Goal: Find specific page/section

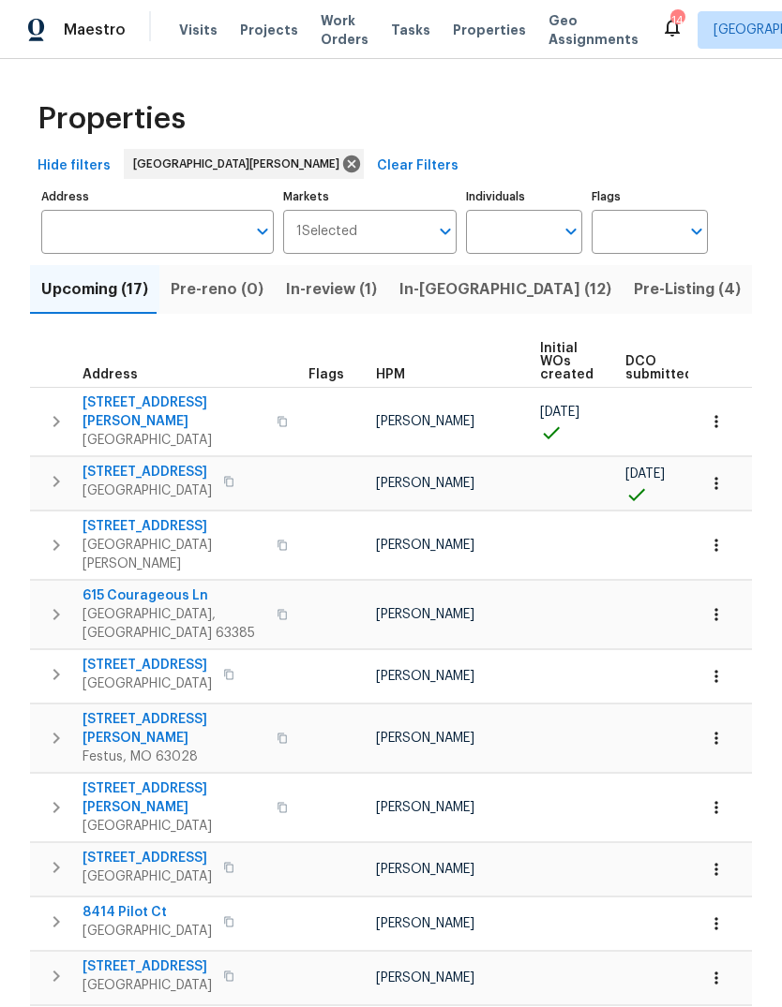
click at [410, 377] on div "HPM" at bounding box center [450, 374] width 149 height 13
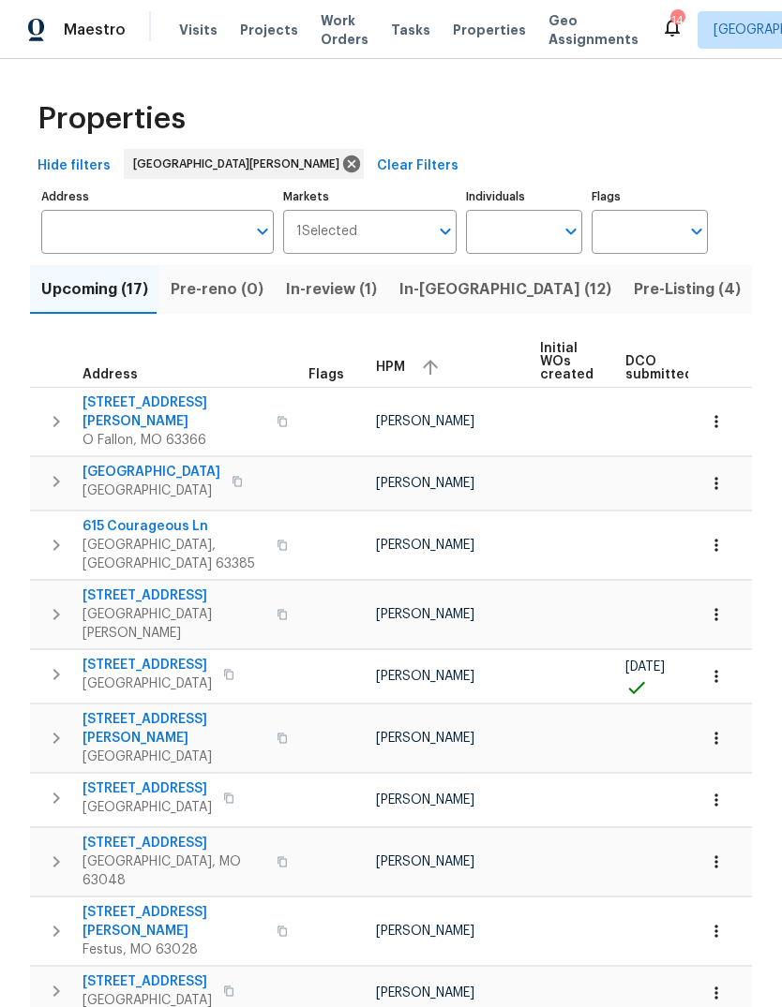
click at [401, 366] on span "HPM" at bounding box center [390, 367] width 29 height 13
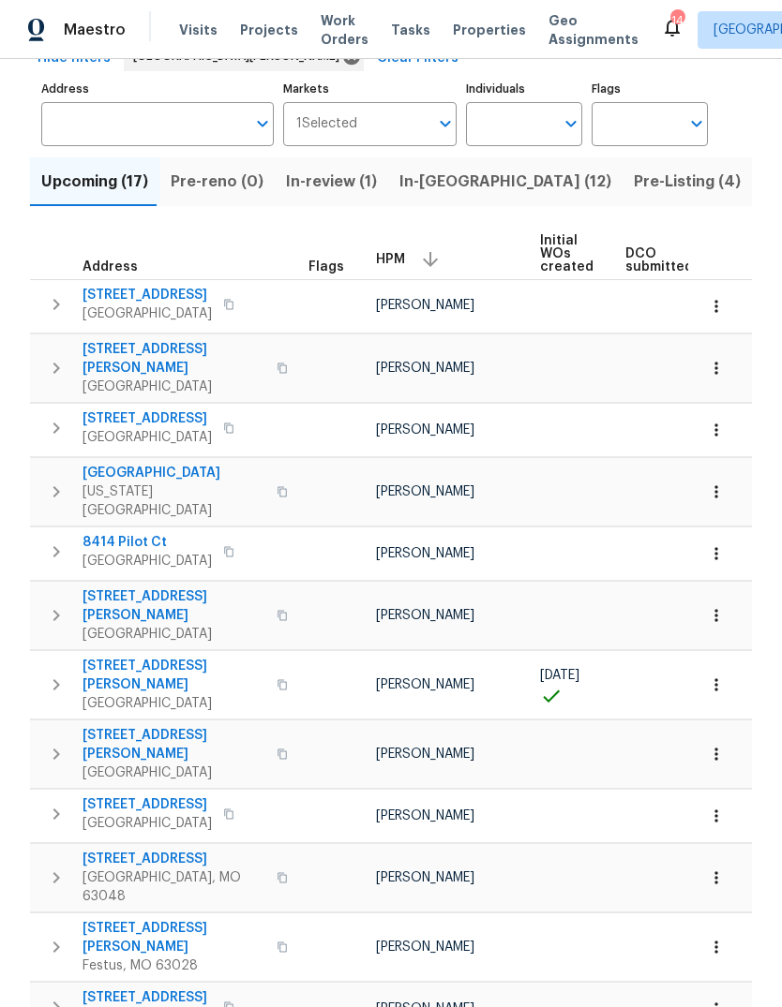
click at [172, 298] on span "[STREET_ADDRESS]" at bounding box center [146, 295] width 129 height 19
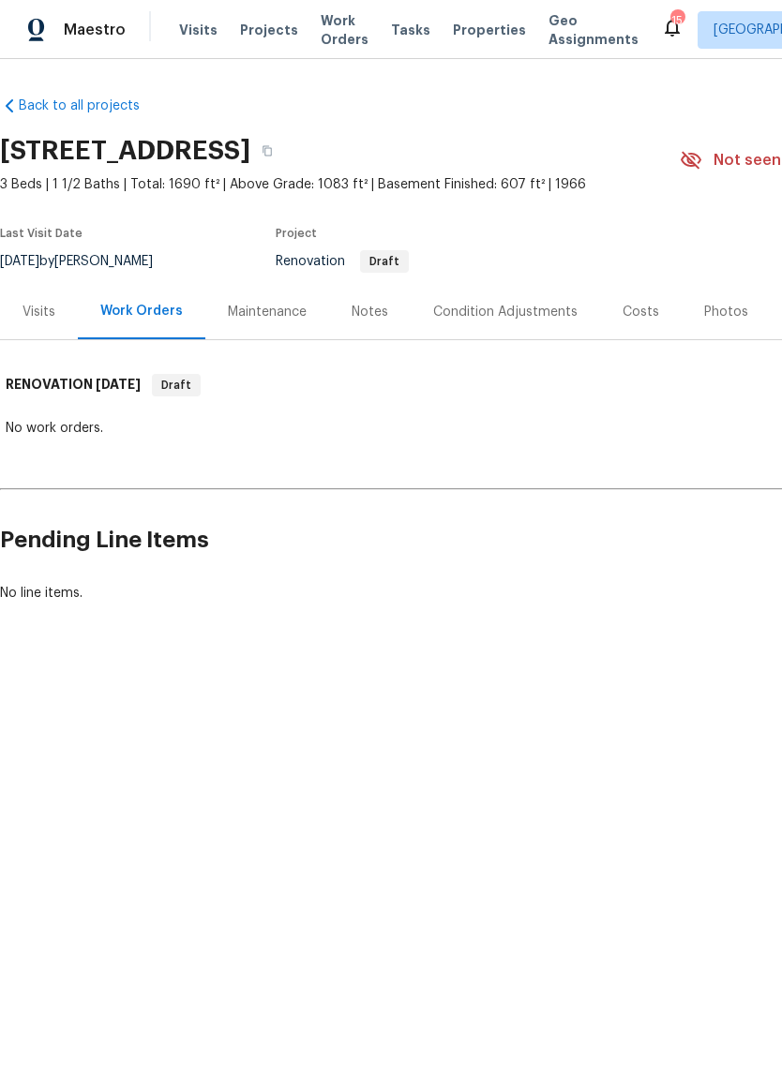
click at [380, 317] on div "Notes" at bounding box center [369, 312] width 37 height 19
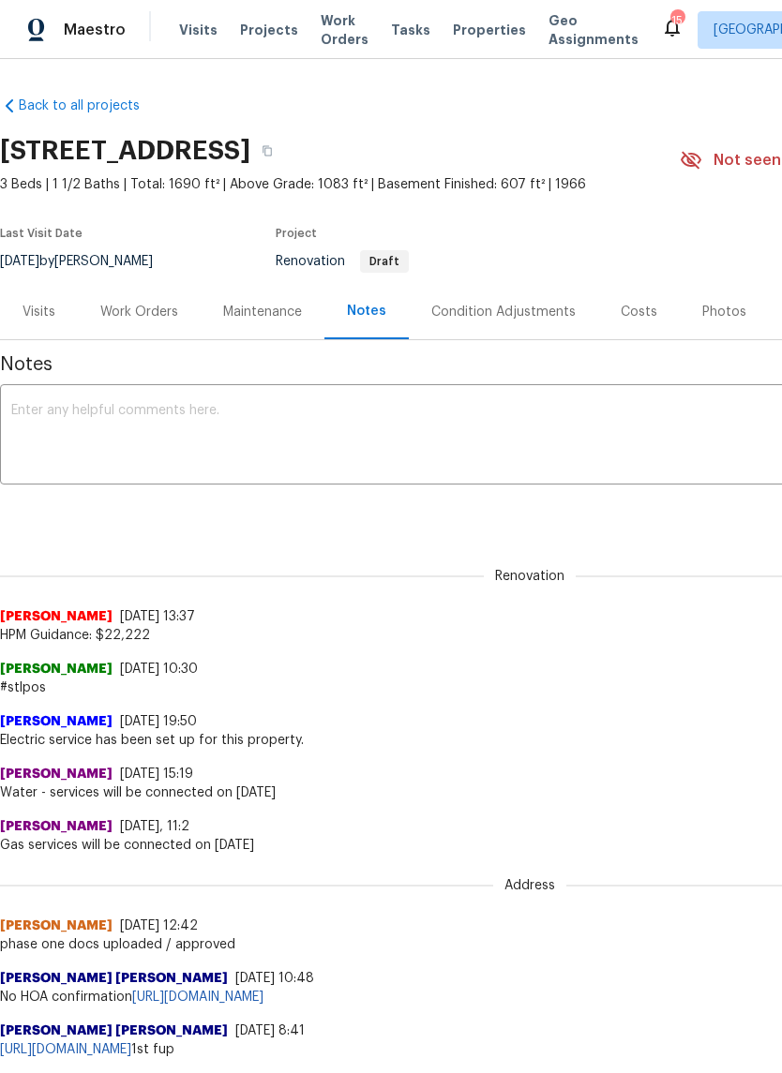
click at [46, 314] on div "Visits" at bounding box center [38, 312] width 33 height 19
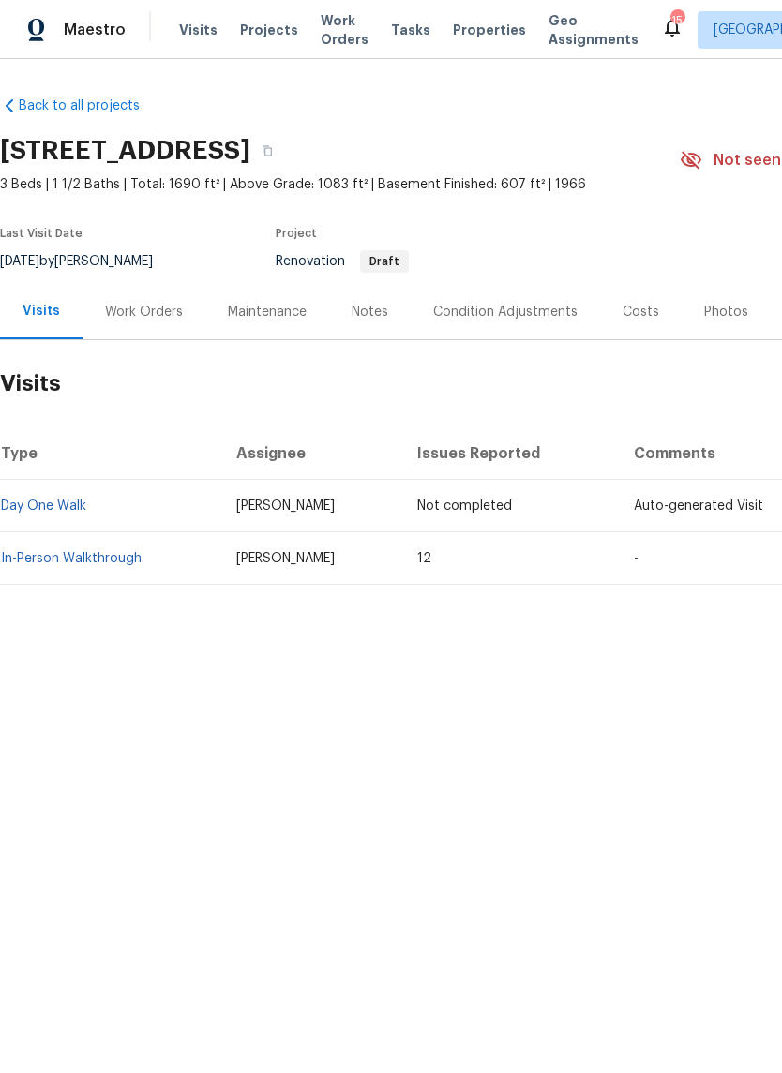
click at [527, 327] on div "Condition Adjustments" at bounding box center [504, 311] width 189 height 55
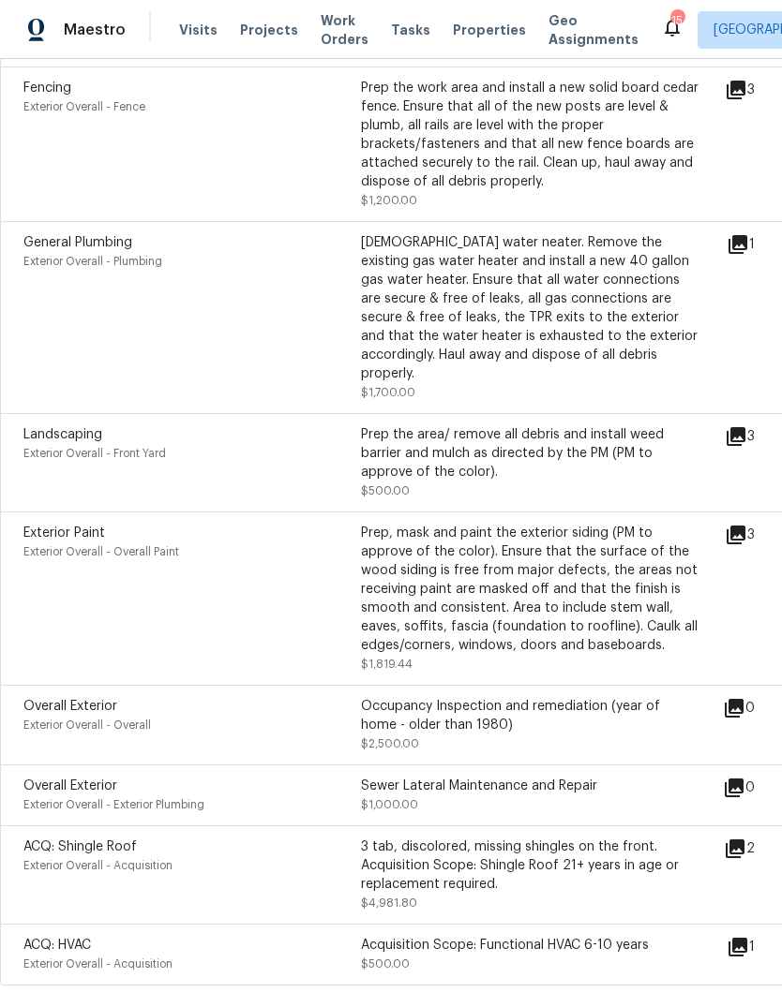
scroll to position [1406, 0]
